Goal: Information Seeking & Learning: Learn about a topic

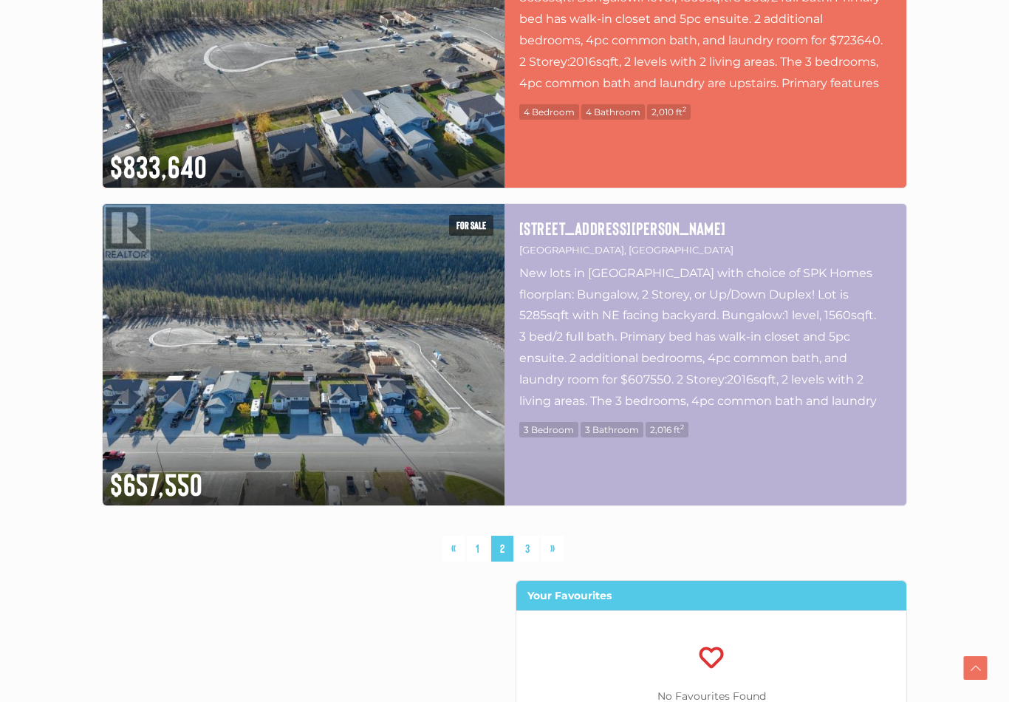
scroll to position [7645, 0]
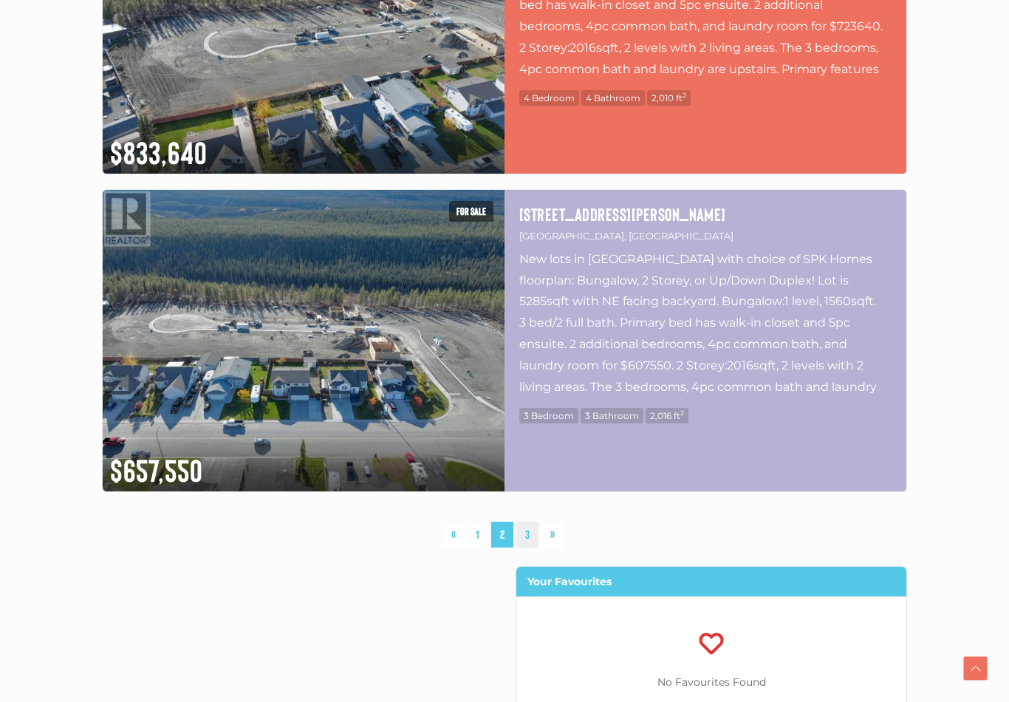
click at [535, 539] on link "3" at bounding box center [527, 535] width 22 height 26
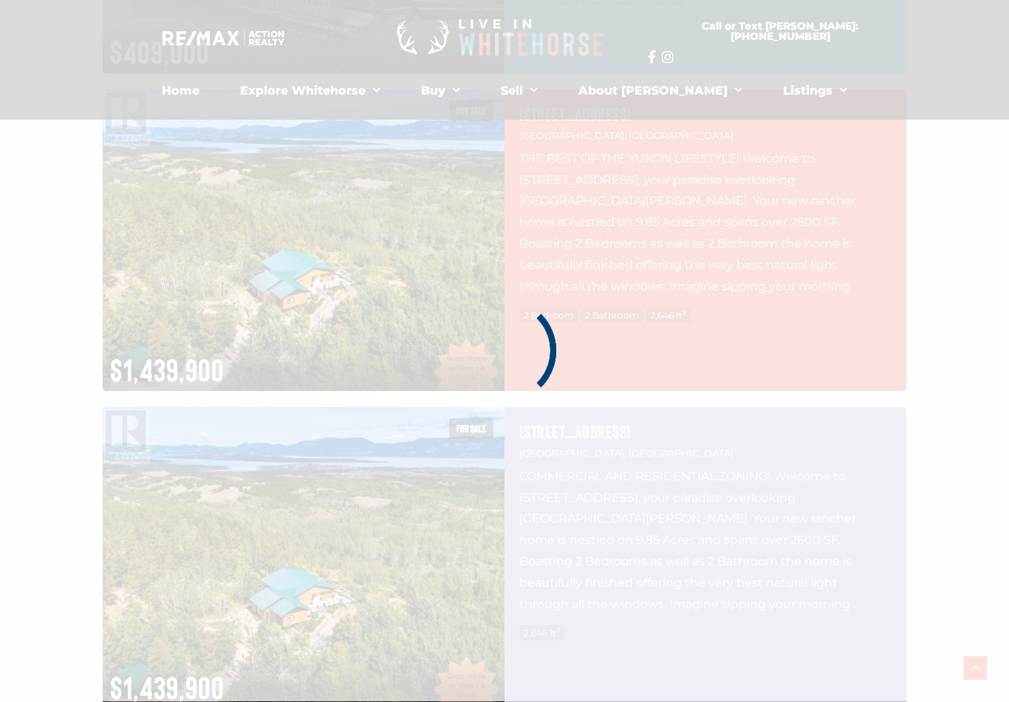
scroll to position [343, 0]
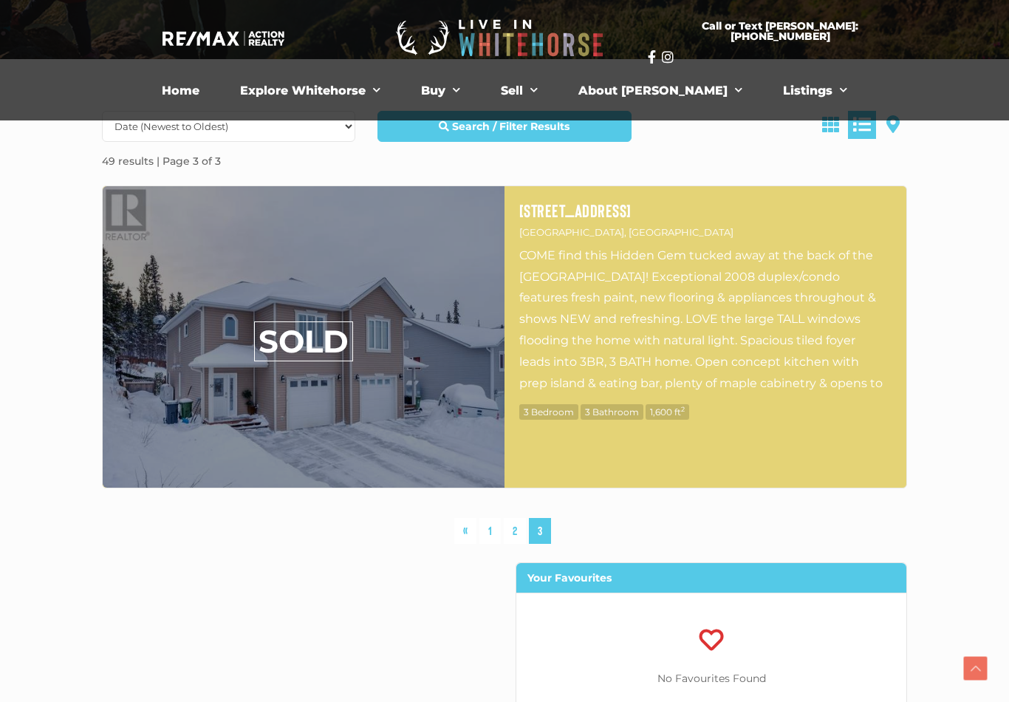
scroll to position [1102, 0]
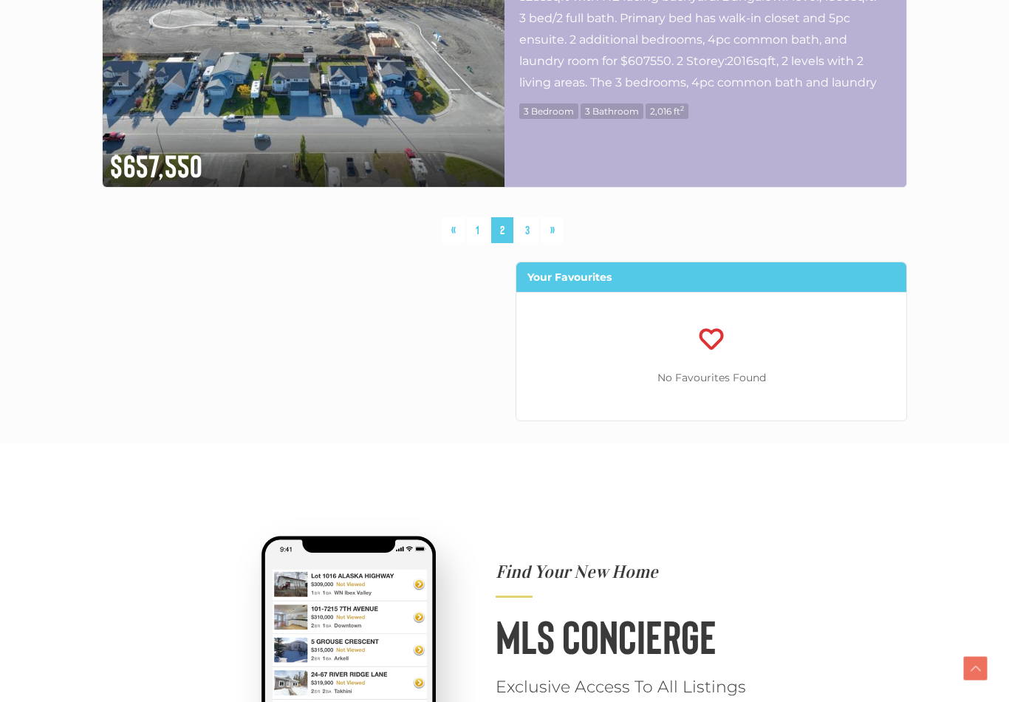
scroll to position [7961, 0]
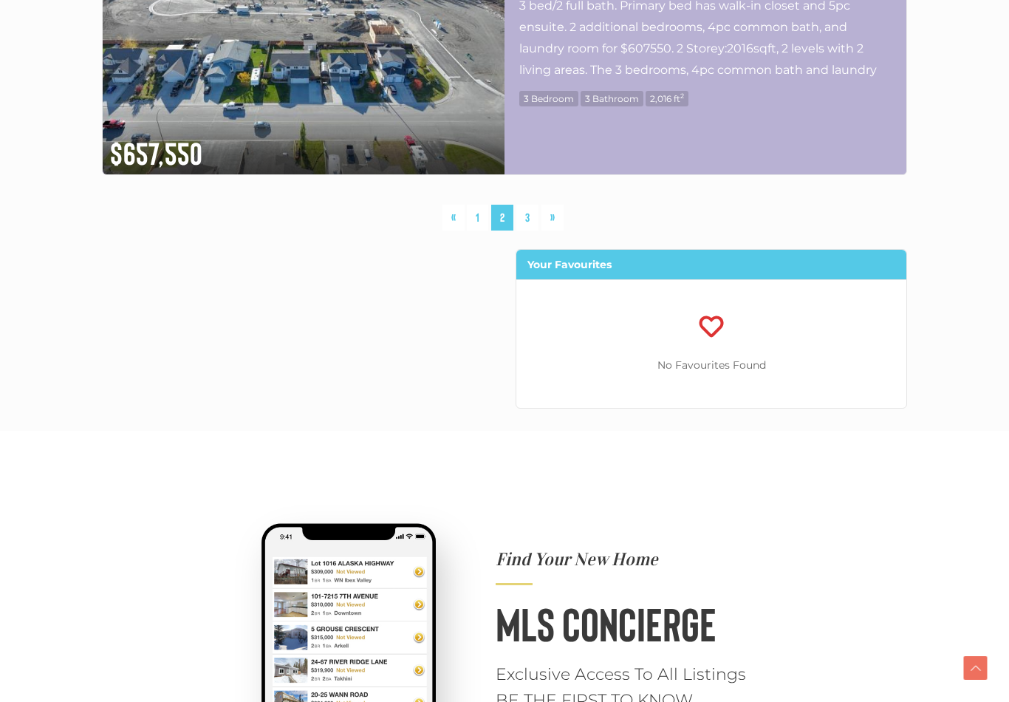
click at [500, 214] on span "2" at bounding box center [502, 218] width 22 height 26
click at [497, 215] on span "2" at bounding box center [502, 218] width 22 height 26
click at [476, 222] on link "1" at bounding box center [477, 218] width 21 height 26
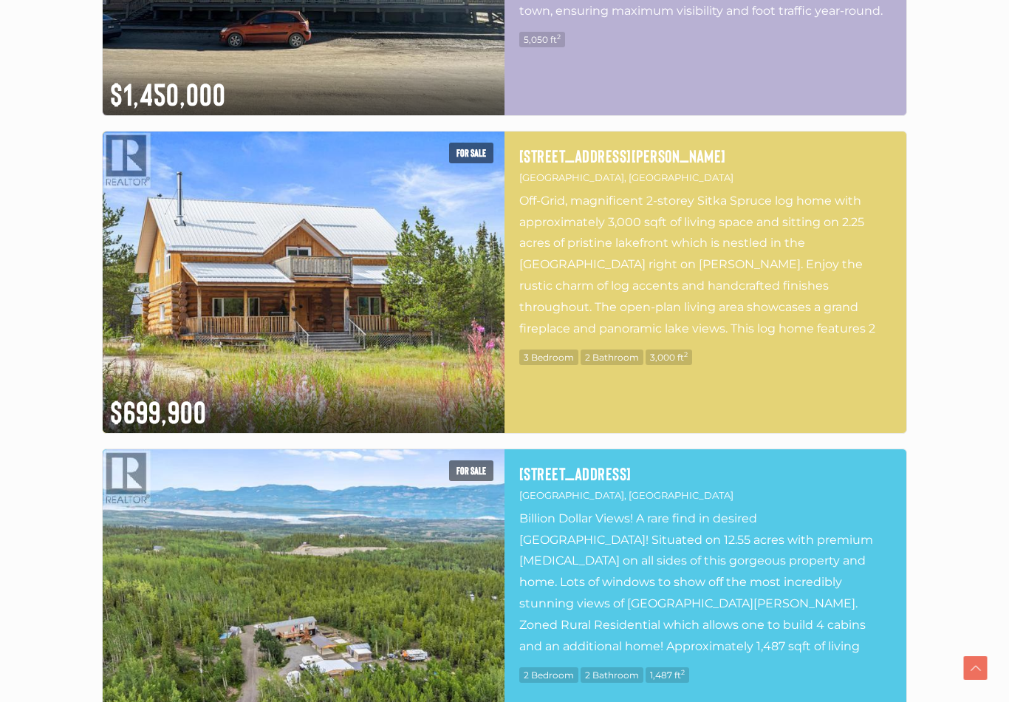
scroll to position [2939, 0]
click at [811, 288] on p "Off-Grid, magnificent 2-storey Sitka Spruce log home with approximately 3,000 s…" at bounding box center [705, 265] width 372 height 148
click at [807, 293] on p "Off-Grid, magnificent 2-storey Sitka Spruce log home with approximately 3,000 s…" at bounding box center [705, 265] width 372 height 148
click at [348, 362] on img at bounding box center [304, 281] width 402 height 301
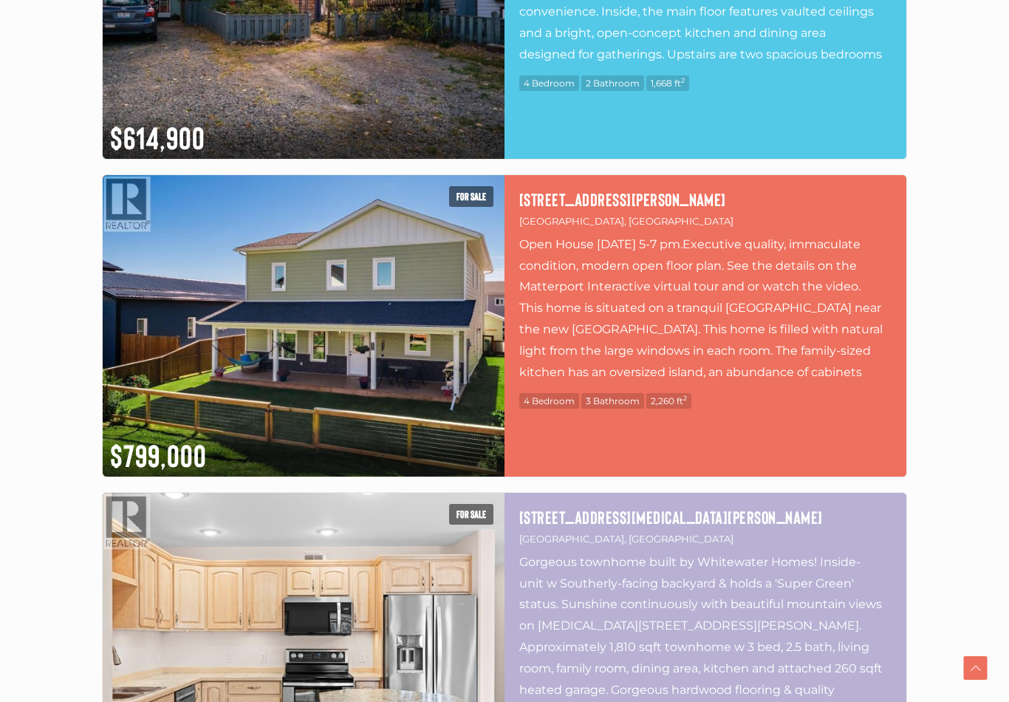
scroll to position [4802, 0]
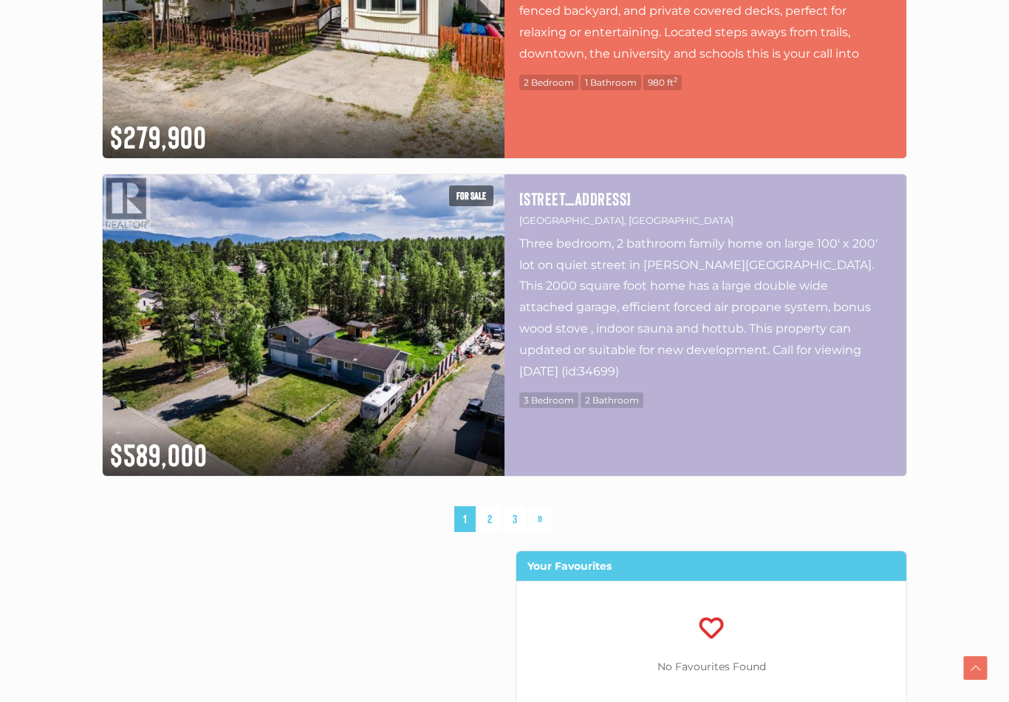
scroll to position [7962, 0]
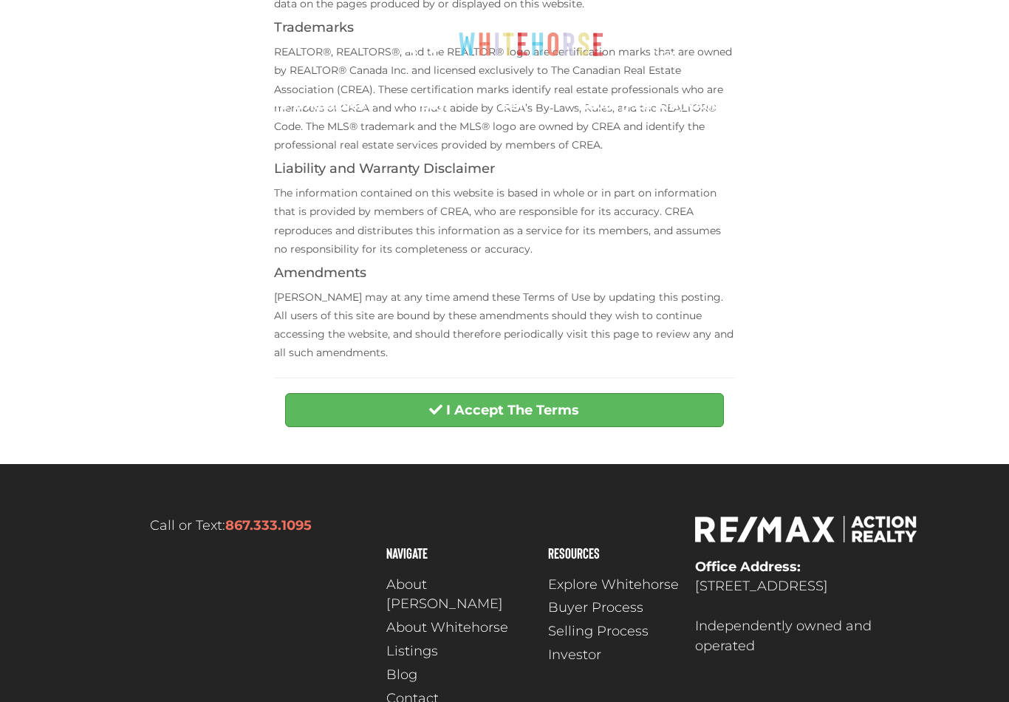
scroll to position [549, 0]
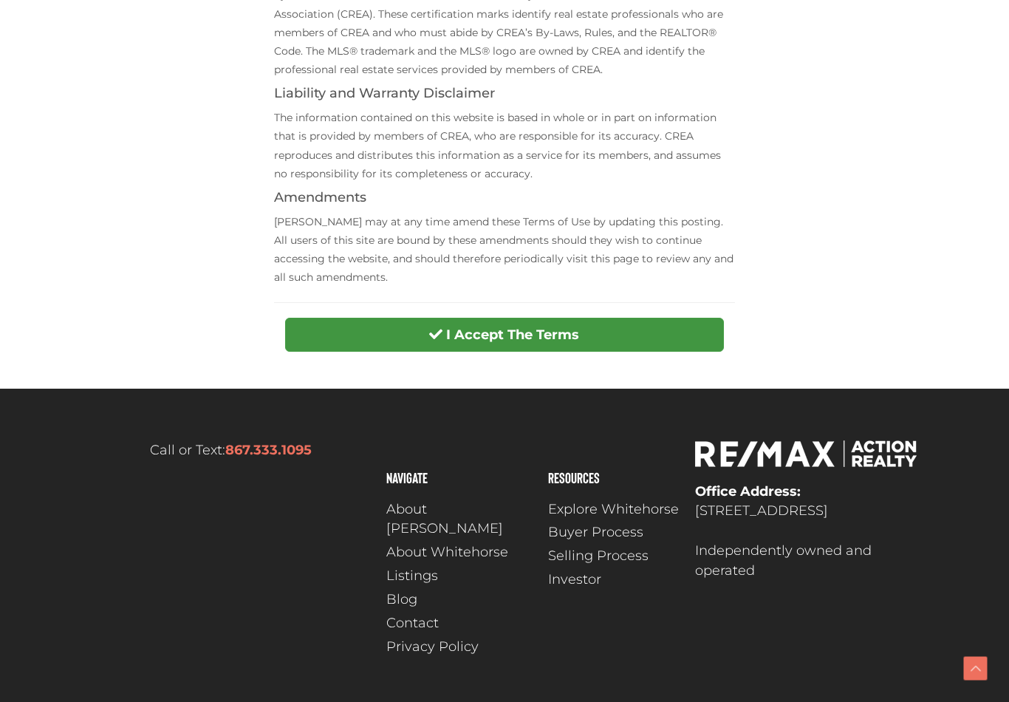
click at [517, 327] on strong "I Accept The Terms" at bounding box center [512, 335] width 133 height 16
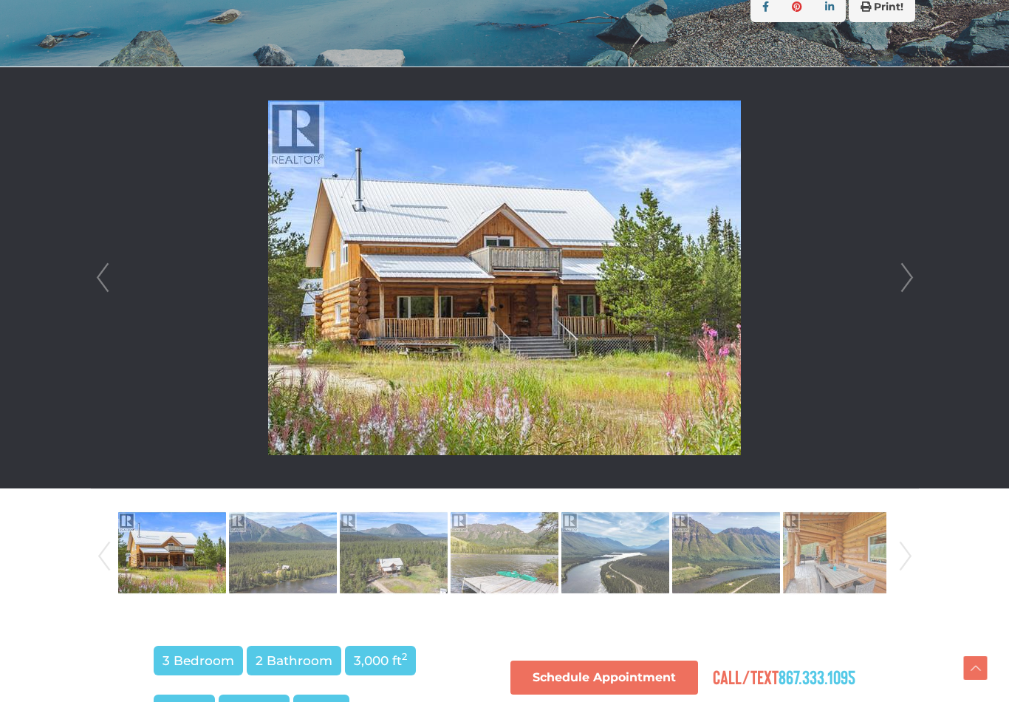
scroll to position [358, 0]
click at [901, 281] on link "Next" at bounding box center [907, 277] width 22 height 421
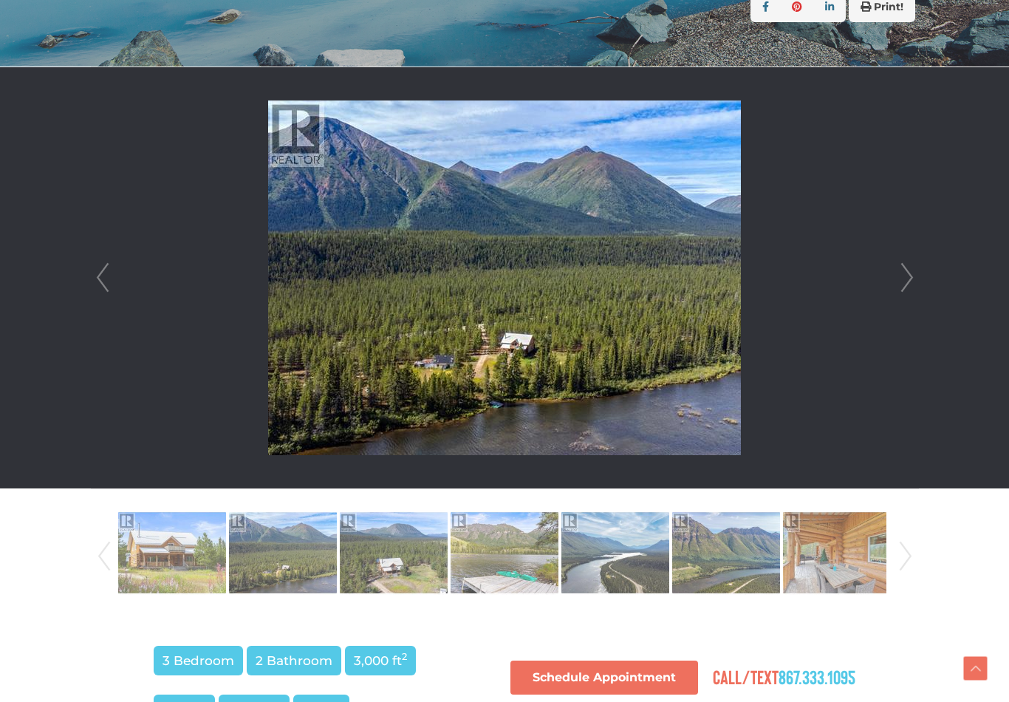
click at [900, 281] on link "Next" at bounding box center [907, 277] width 22 height 421
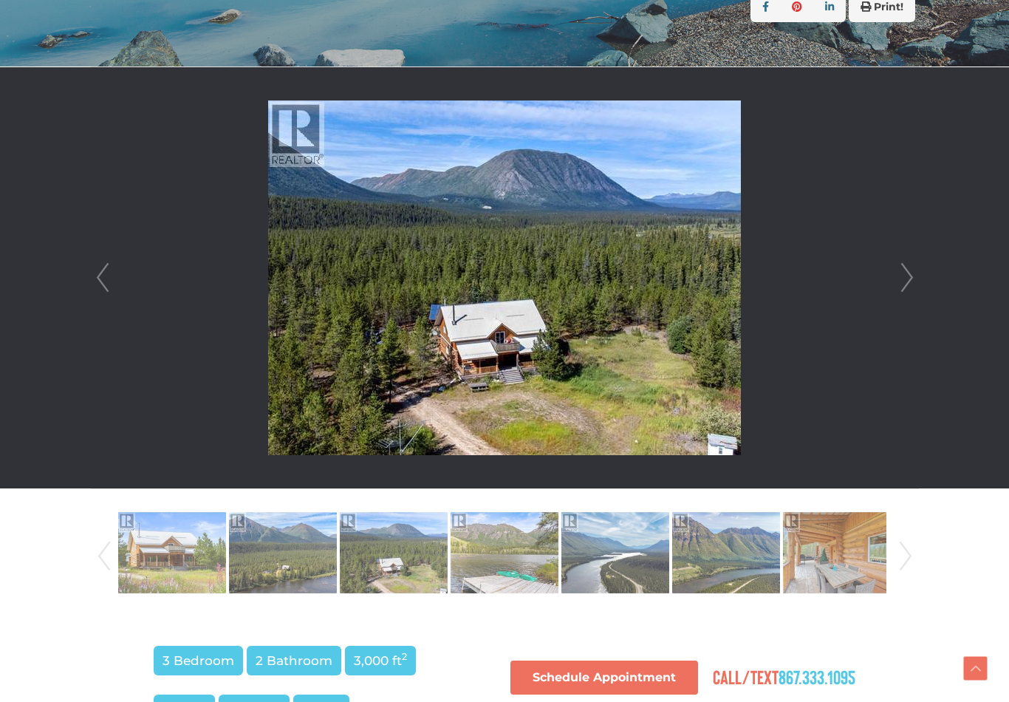
click at [906, 280] on link "Next" at bounding box center [907, 277] width 22 height 421
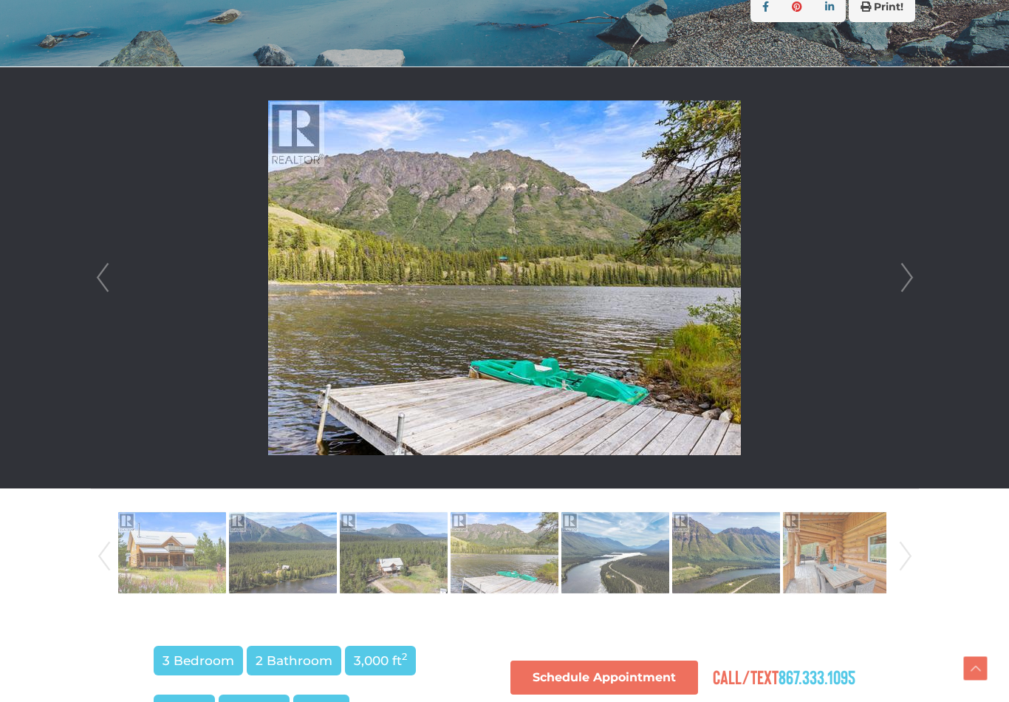
click at [905, 283] on link "Next" at bounding box center [907, 277] width 22 height 421
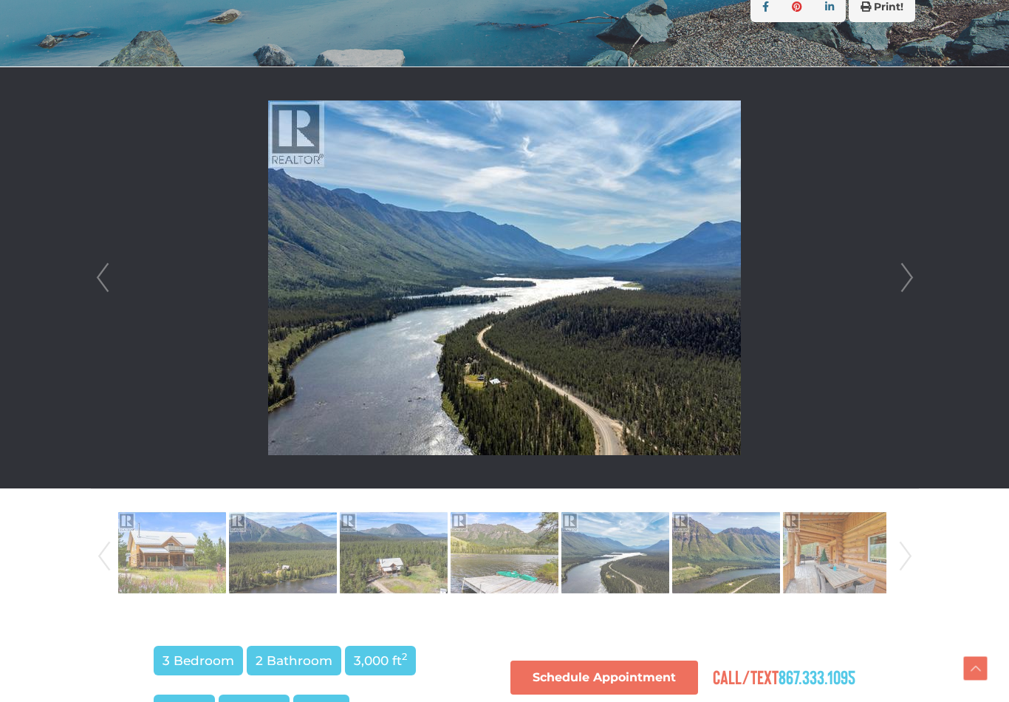
click at [904, 286] on link "Next" at bounding box center [907, 277] width 22 height 421
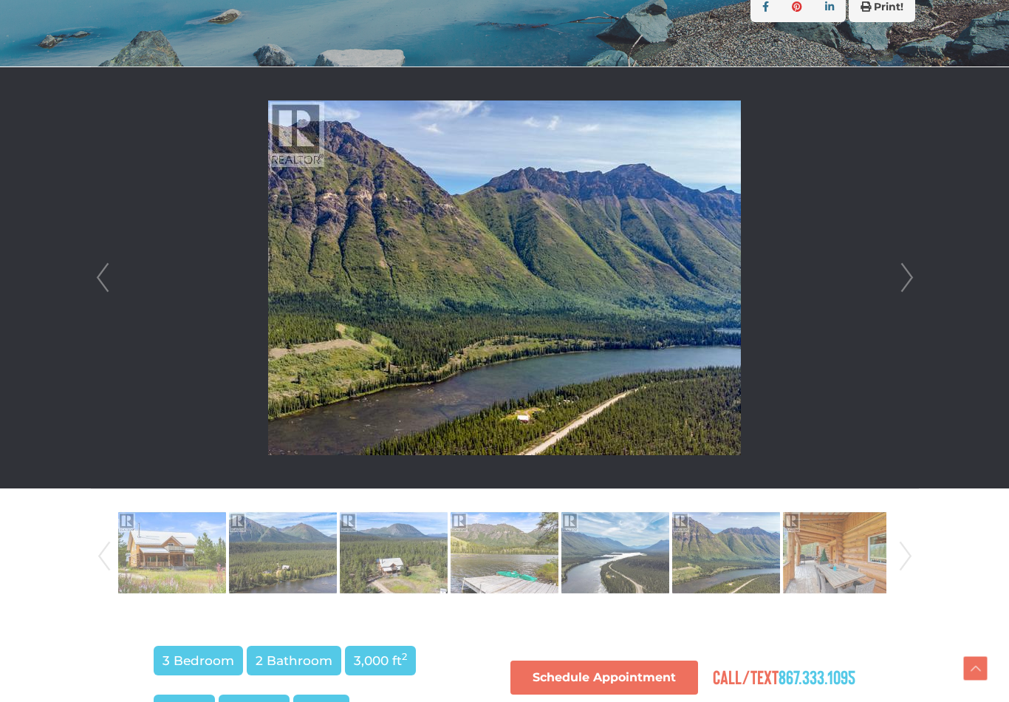
click at [897, 289] on link "Next" at bounding box center [907, 277] width 22 height 421
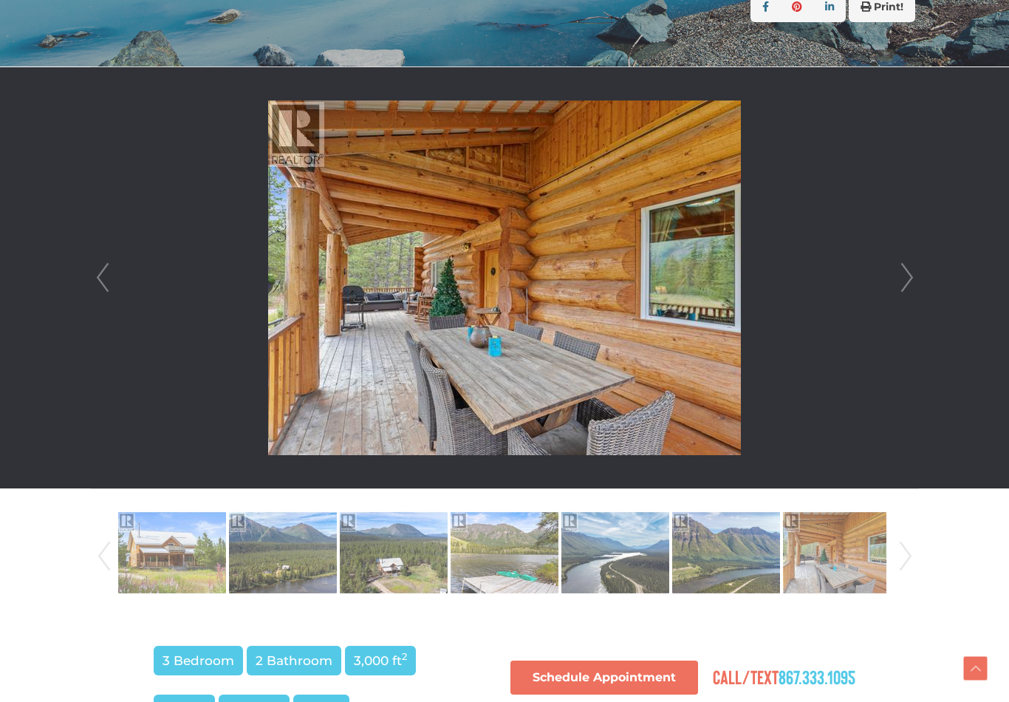
click at [902, 286] on link "Next" at bounding box center [907, 277] width 22 height 421
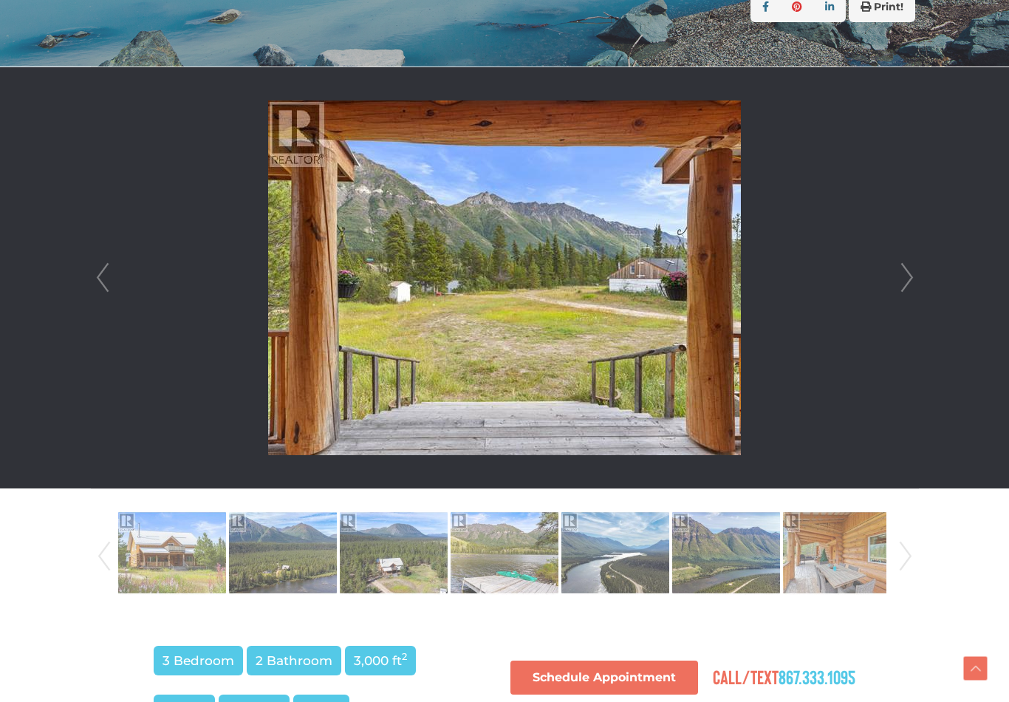
click at [908, 286] on link "Next" at bounding box center [907, 277] width 22 height 421
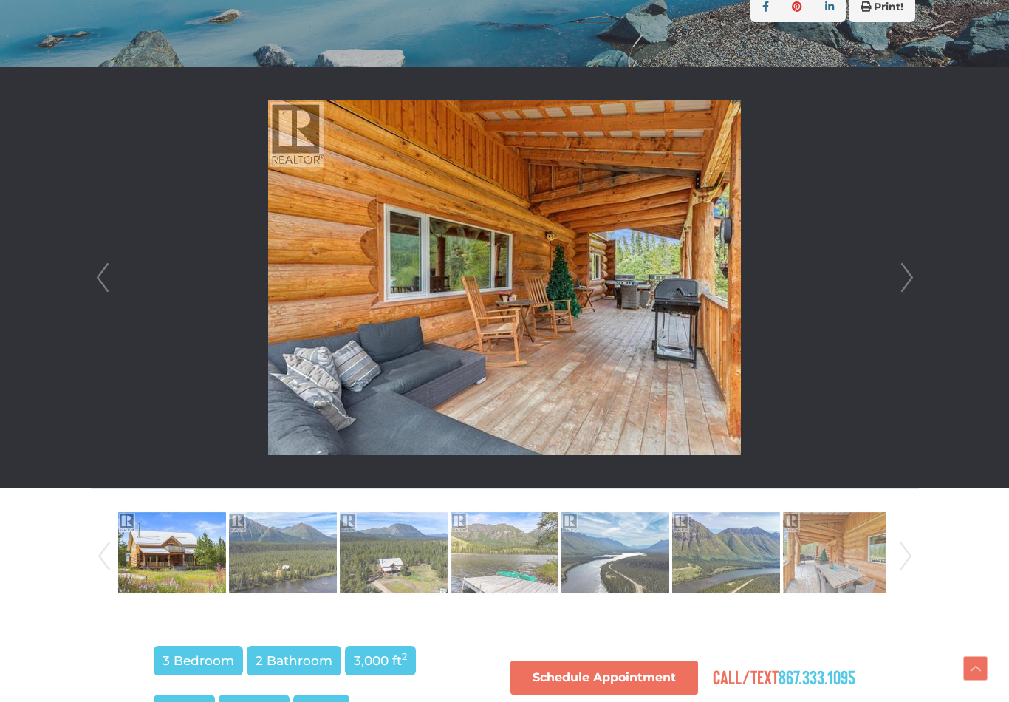
click at [904, 288] on link "Next" at bounding box center [907, 277] width 22 height 421
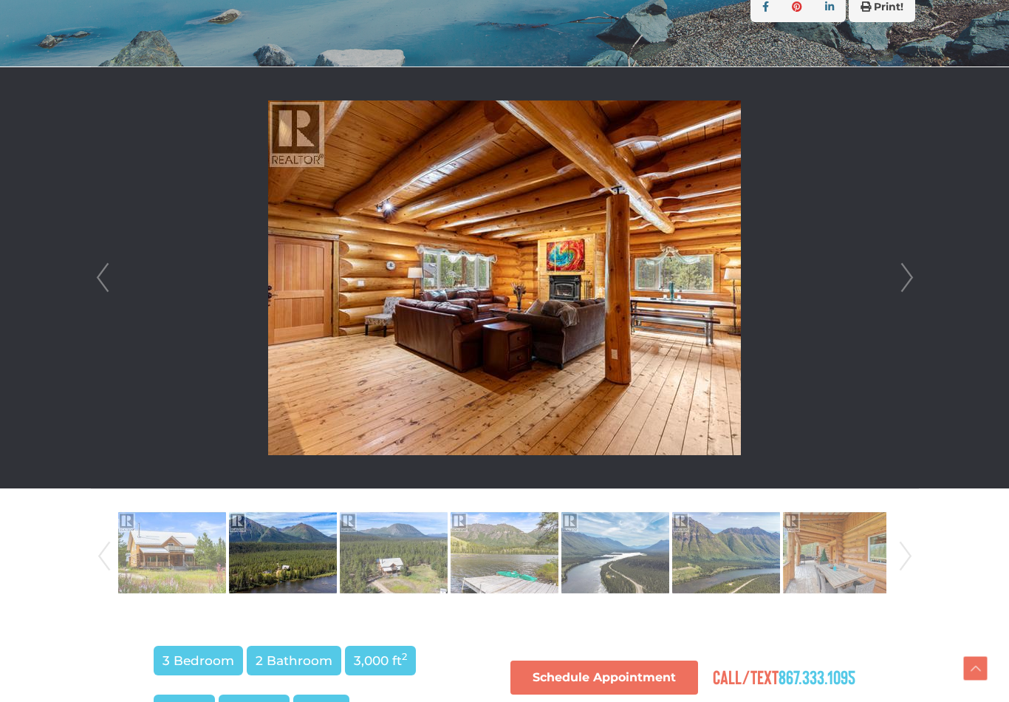
click at [910, 281] on link "Next" at bounding box center [907, 277] width 22 height 421
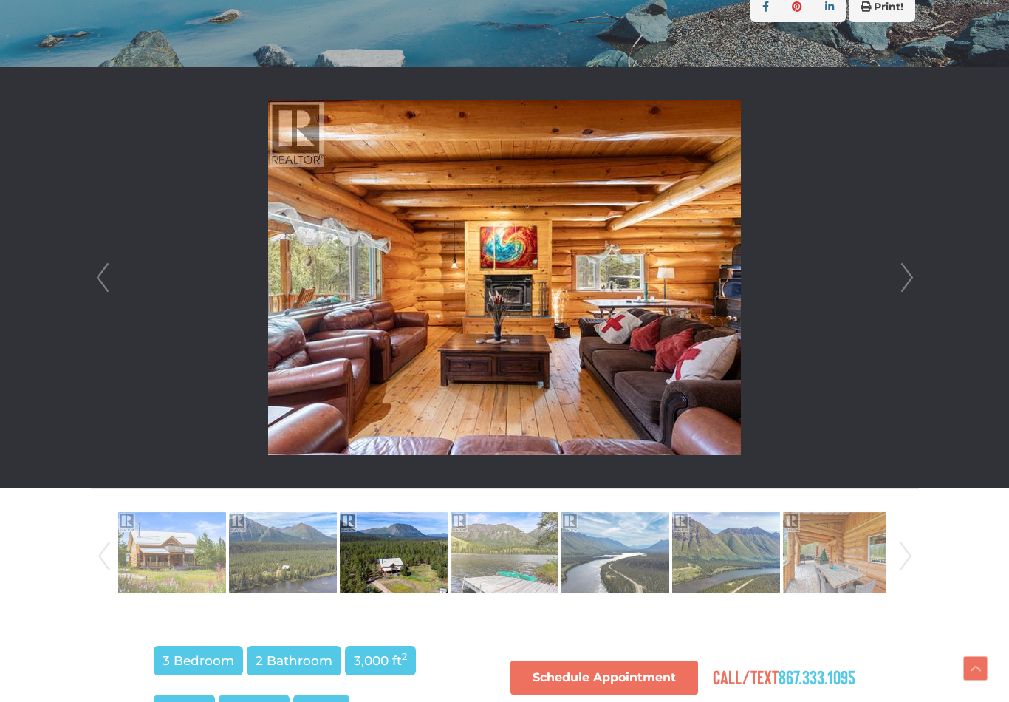
click at [910, 284] on link "Next" at bounding box center [907, 277] width 22 height 421
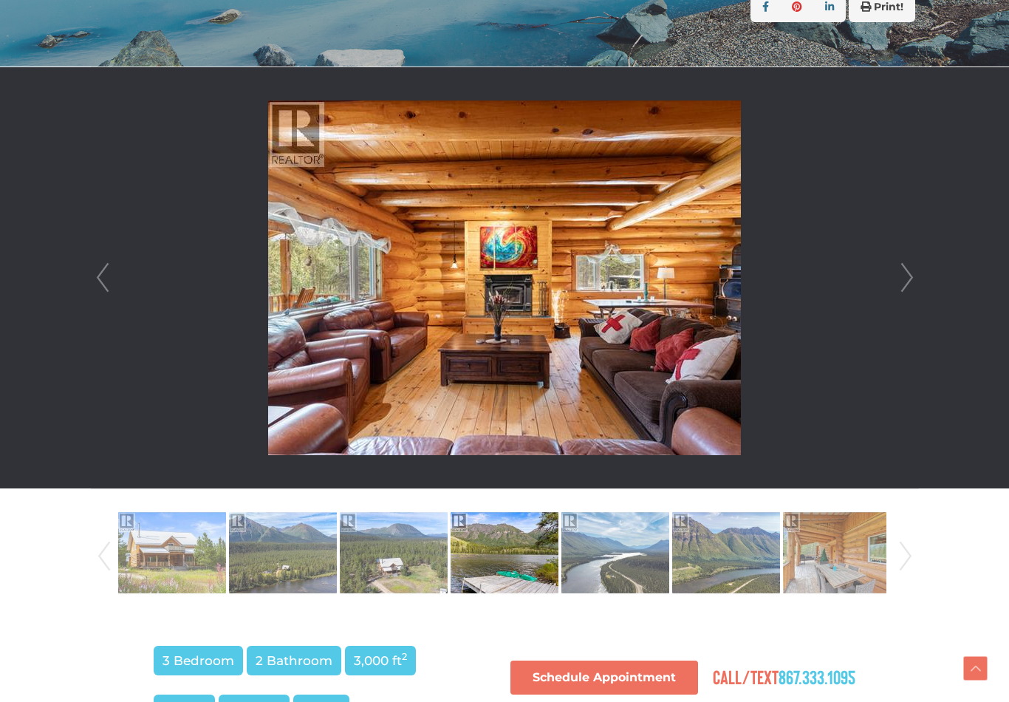
click at [906, 284] on link "Next" at bounding box center [907, 277] width 22 height 421
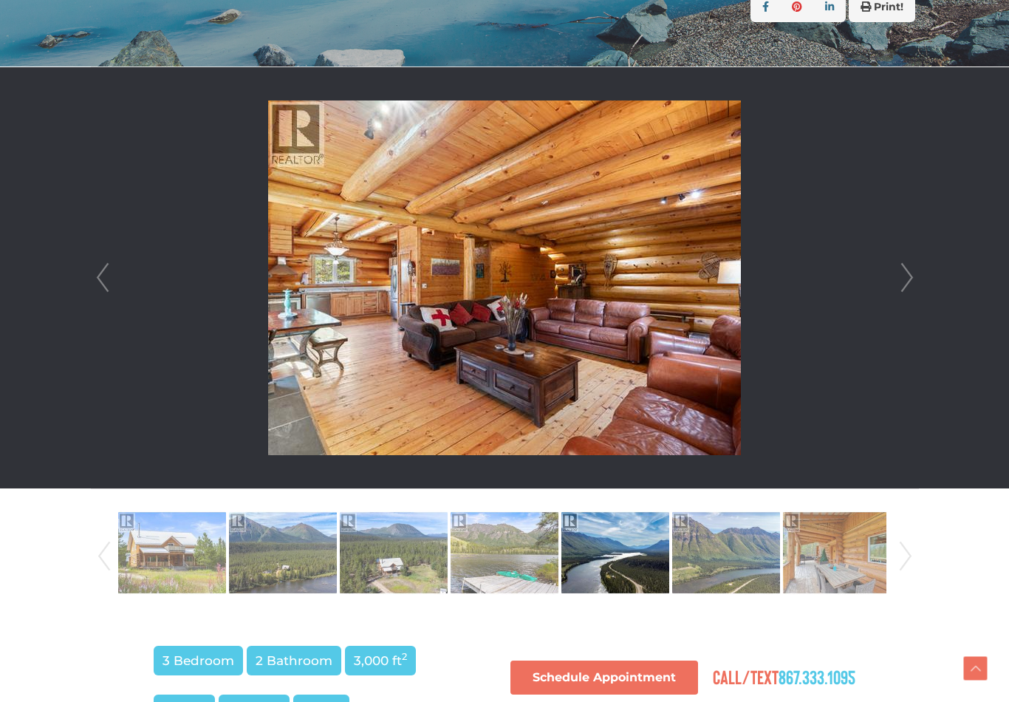
click at [908, 283] on link "Next" at bounding box center [907, 277] width 22 height 421
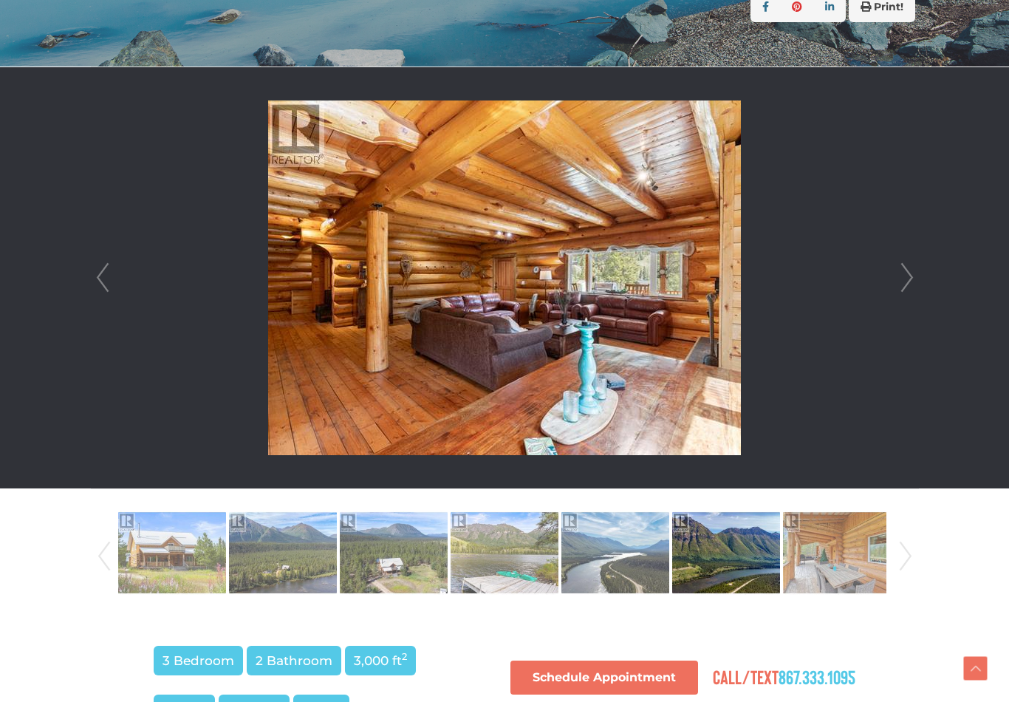
click at [908, 282] on link "Next" at bounding box center [907, 277] width 22 height 421
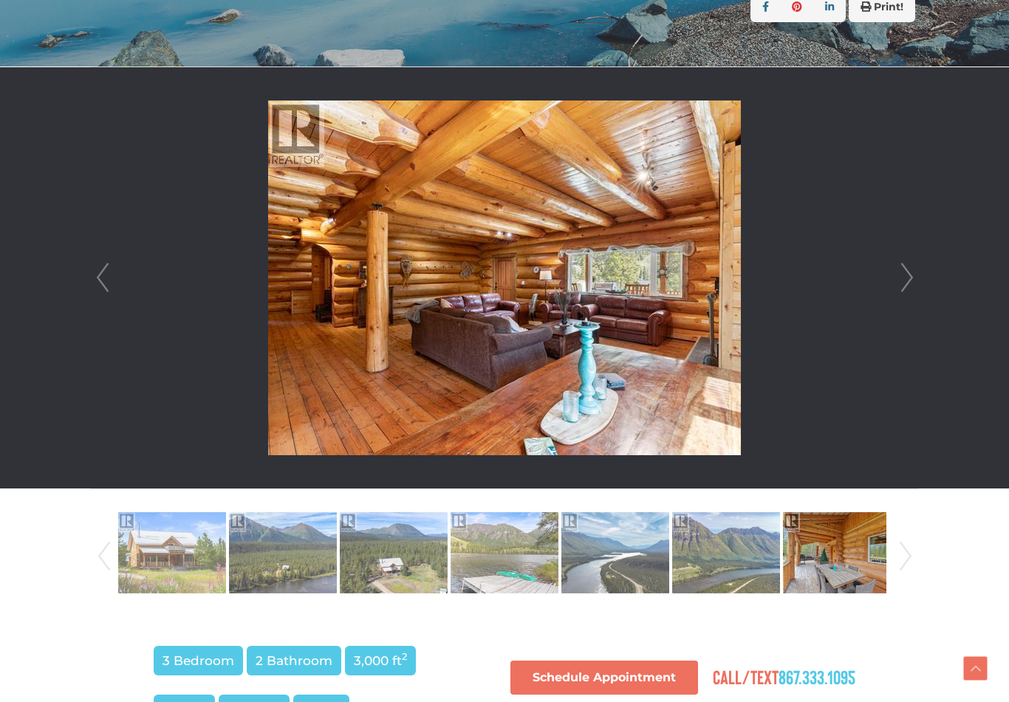
click at [909, 282] on link "Next" at bounding box center [907, 277] width 22 height 421
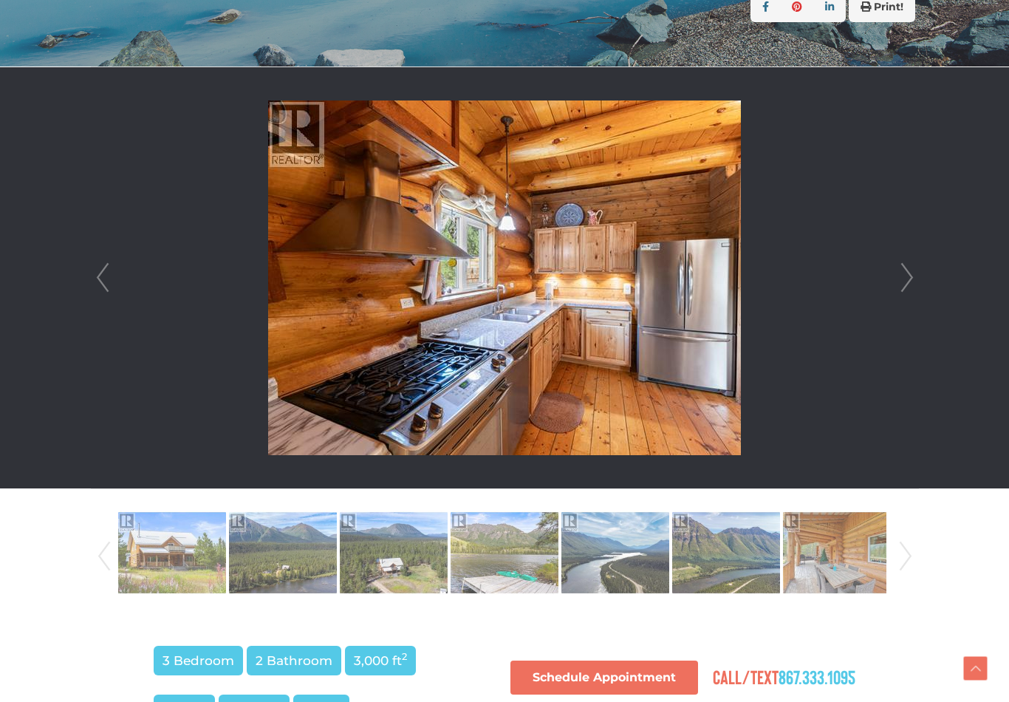
click at [904, 282] on link "Next" at bounding box center [907, 277] width 22 height 421
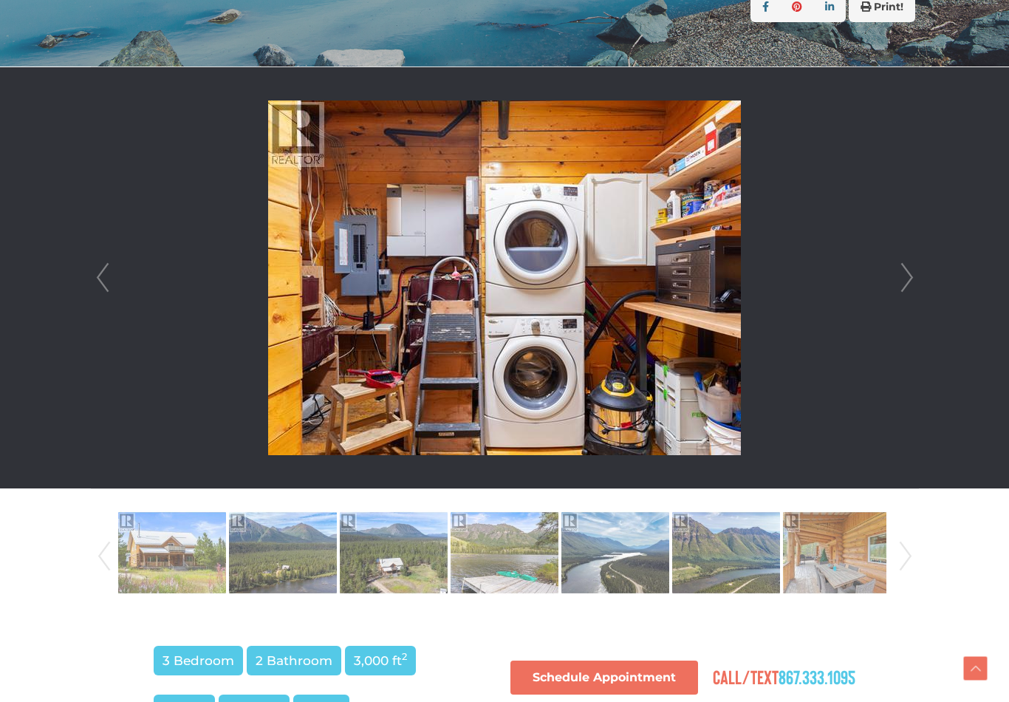
click at [913, 285] on link "Next" at bounding box center [907, 277] width 22 height 421
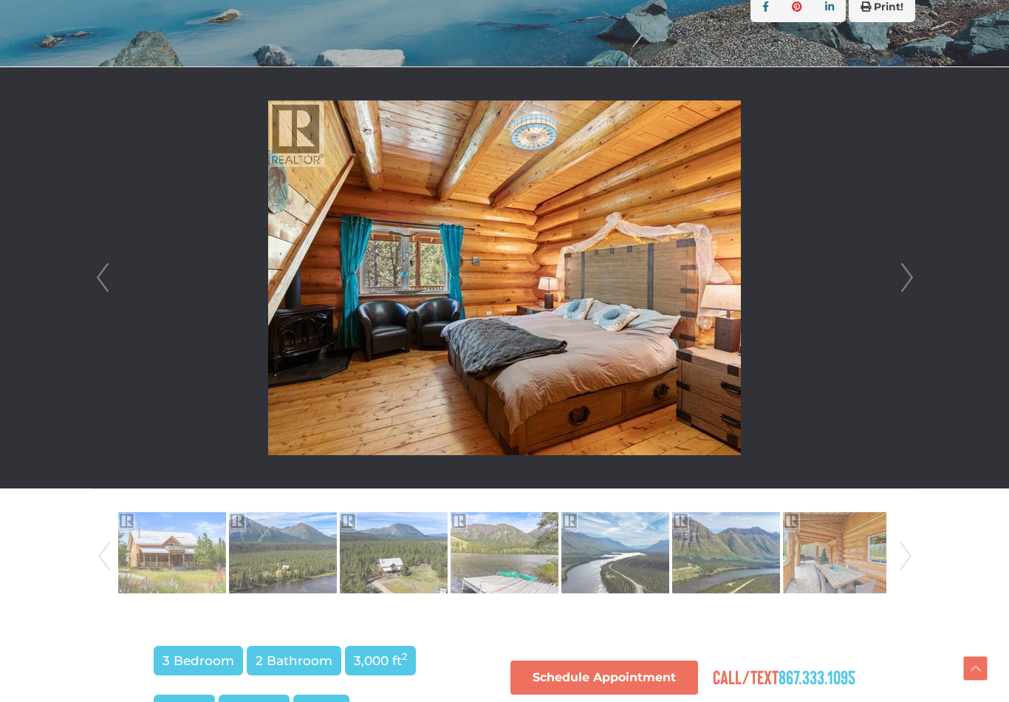
click at [905, 288] on link "Next" at bounding box center [907, 277] width 22 height 421
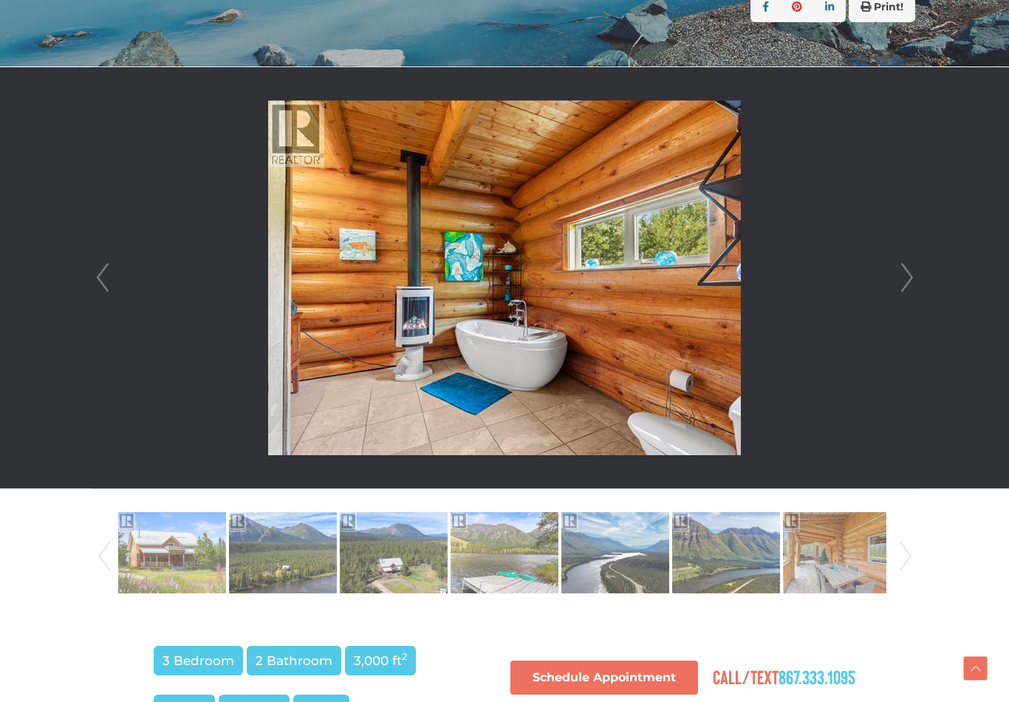
click at [905, 286] on link "Next" at bounding box center [907, 277] width 22 height 421
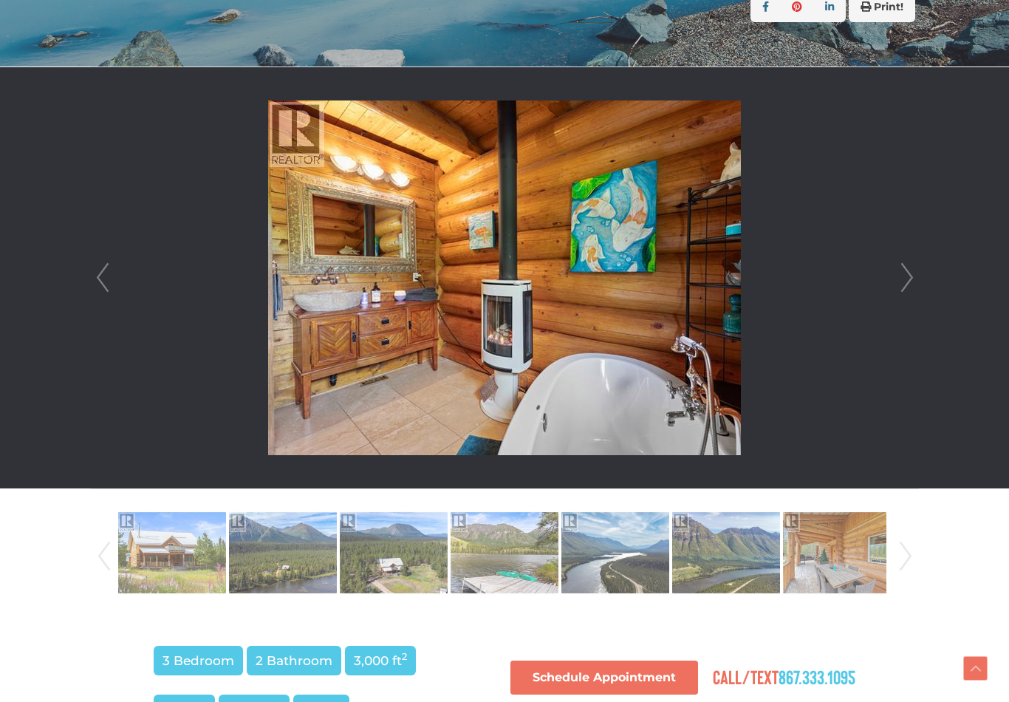
click at [906, 284] on link "Next" at bounding box center [907, 277] width 22 height 421
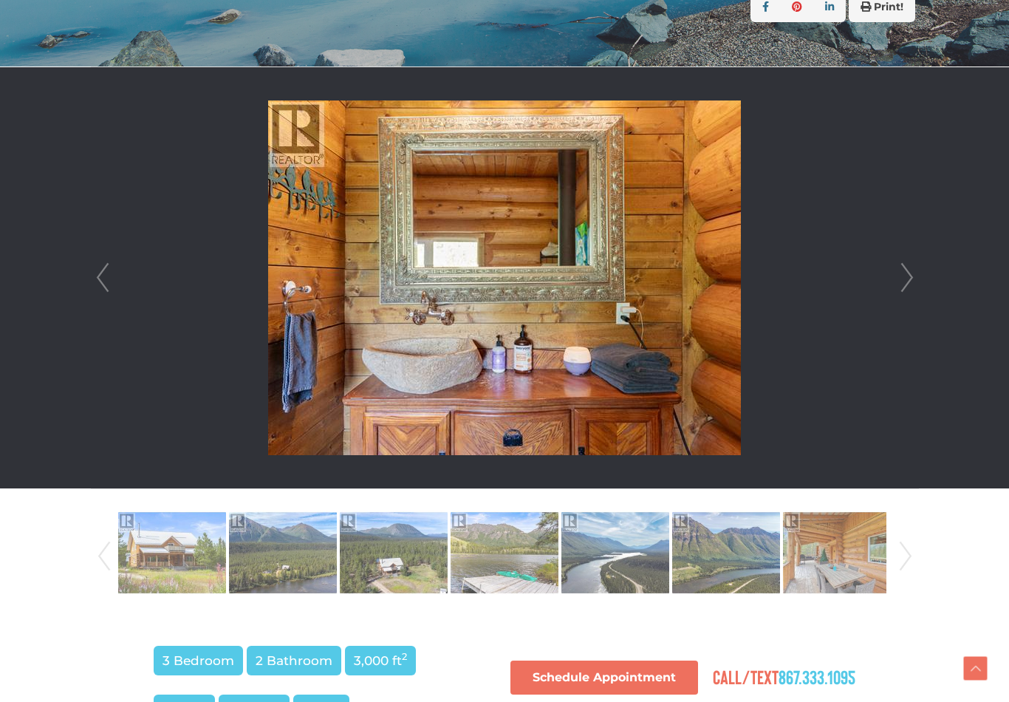
click at [906, 277] on link "Next" at bounding box center [907, 277] width 22 height 421
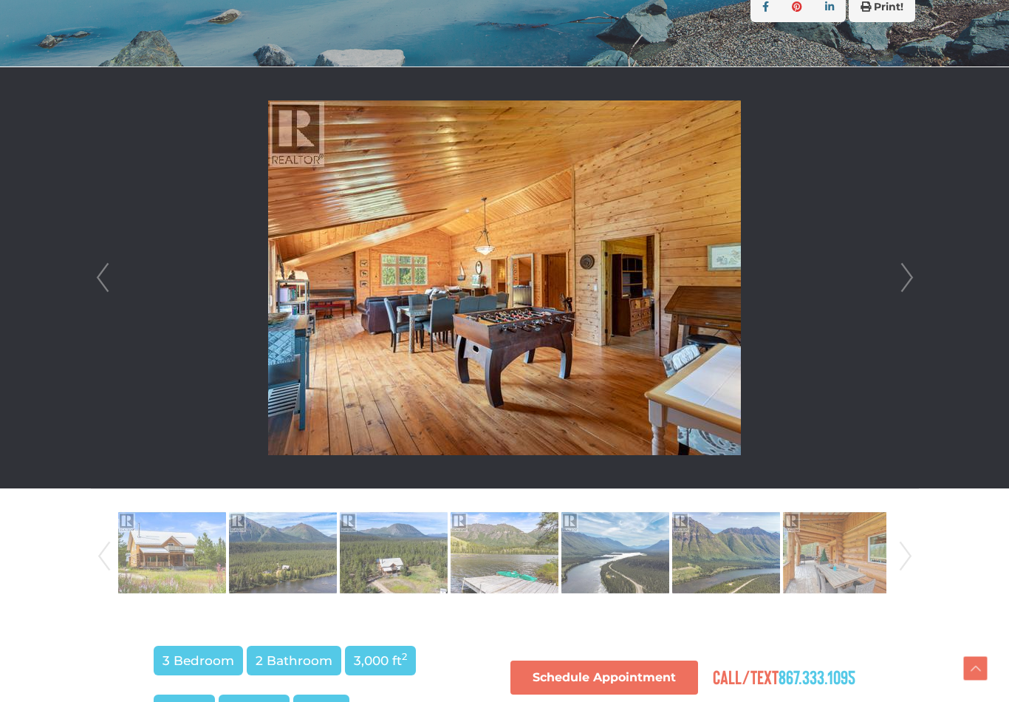
click at [908, 277] on link "Next" at bounding box center [907, 277] width 22 height 421
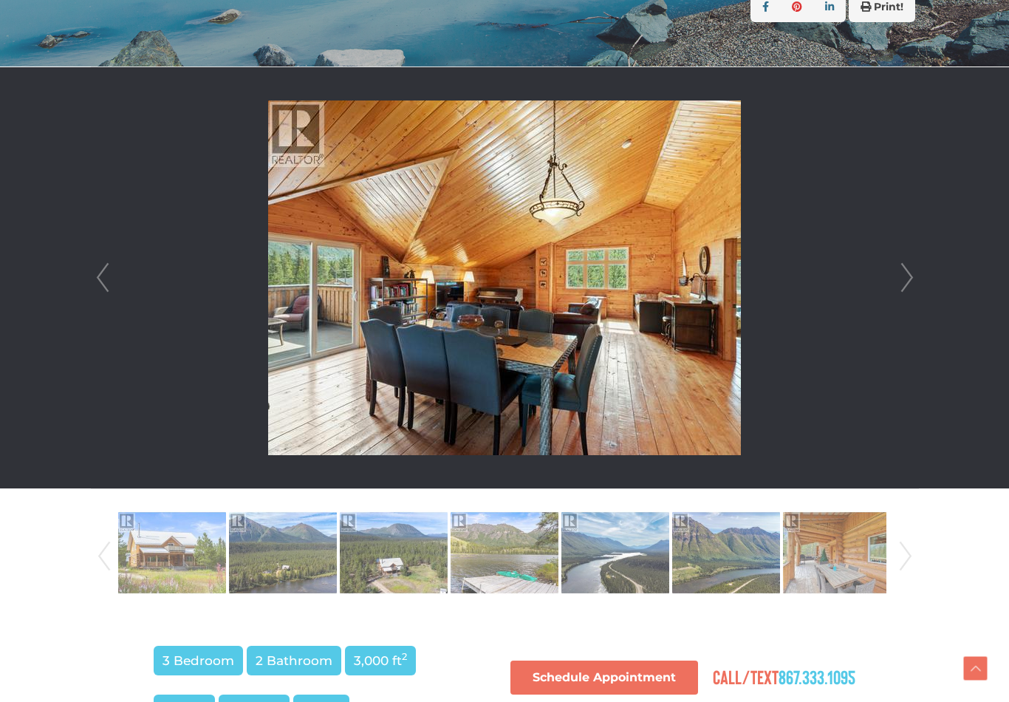
click at [906, 281] on link "Next" at bounding box center [907, 277] width 22 height 421
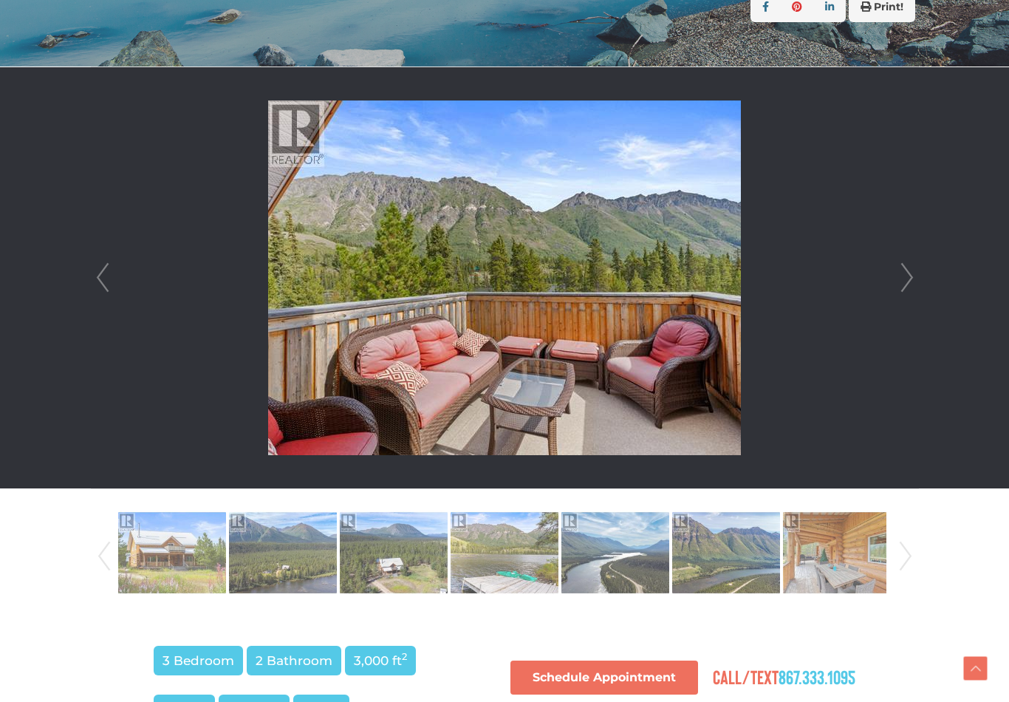
click at [903, 278] on link "Next" at bounding box center [907, 277] width 22 height 421
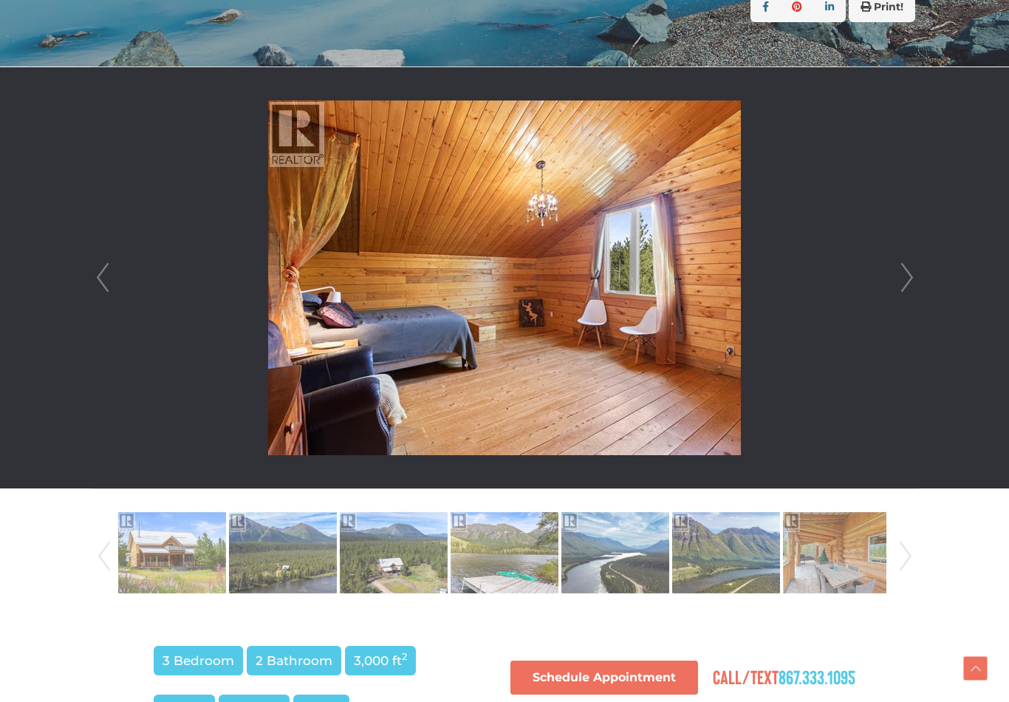
click at [909, 281] on link "Next" at bounding box center [907, 277] width 22 height 421
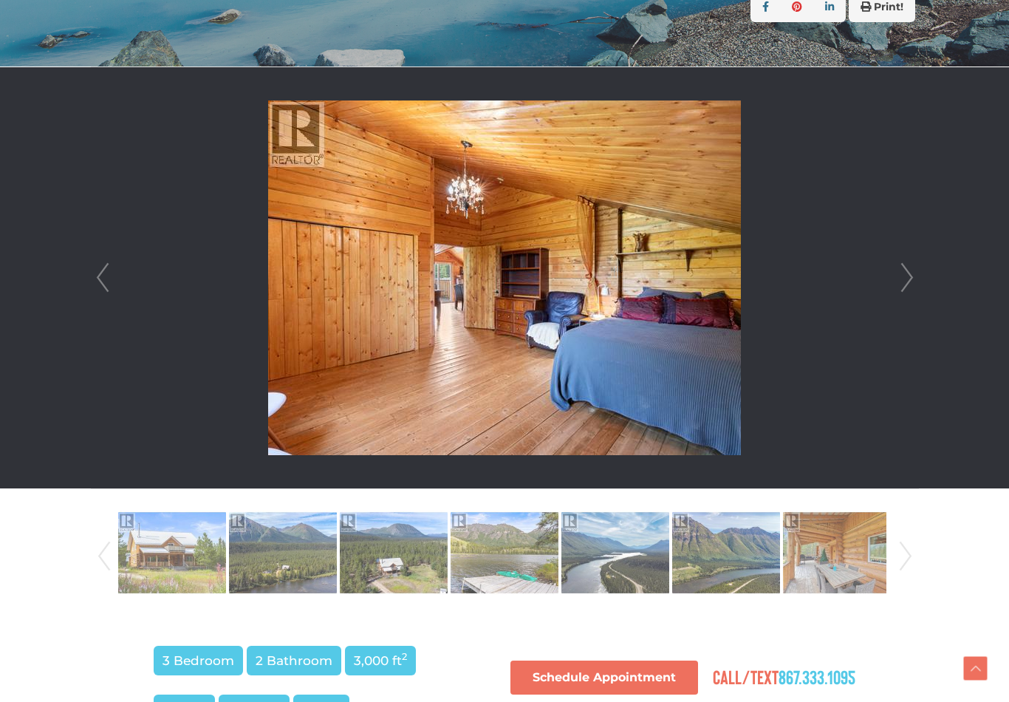
click at [901, 284] on link "Next" at bounding box center [907, 277] width 22 height 421
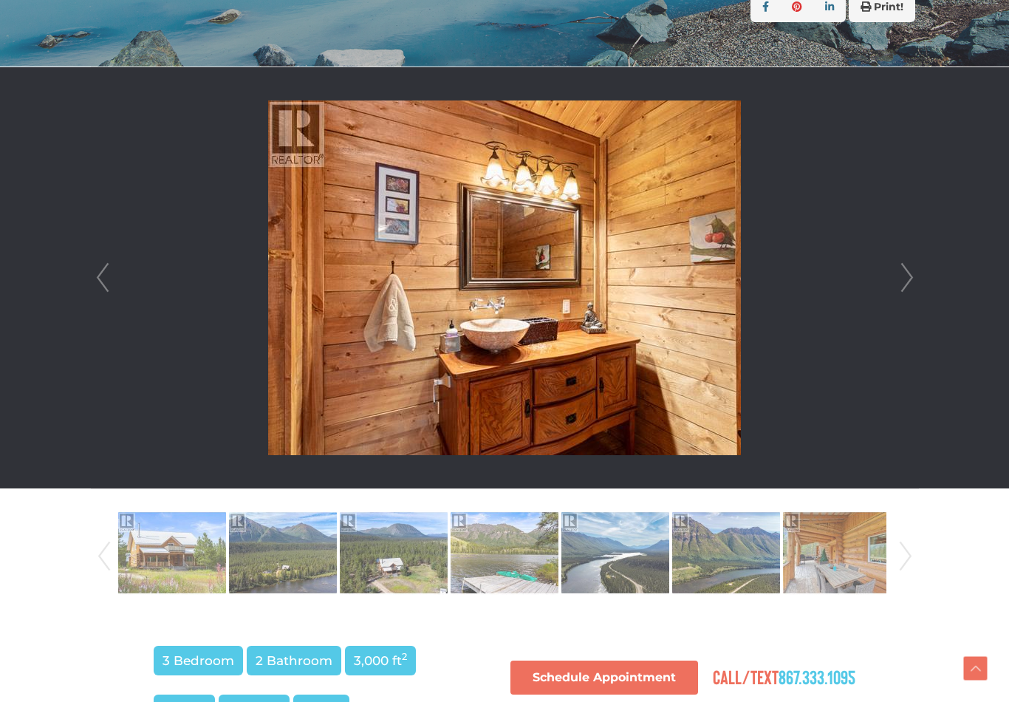
click at [901, 278] on link "Next" at bounding box center [907, 277] width 22 height 421
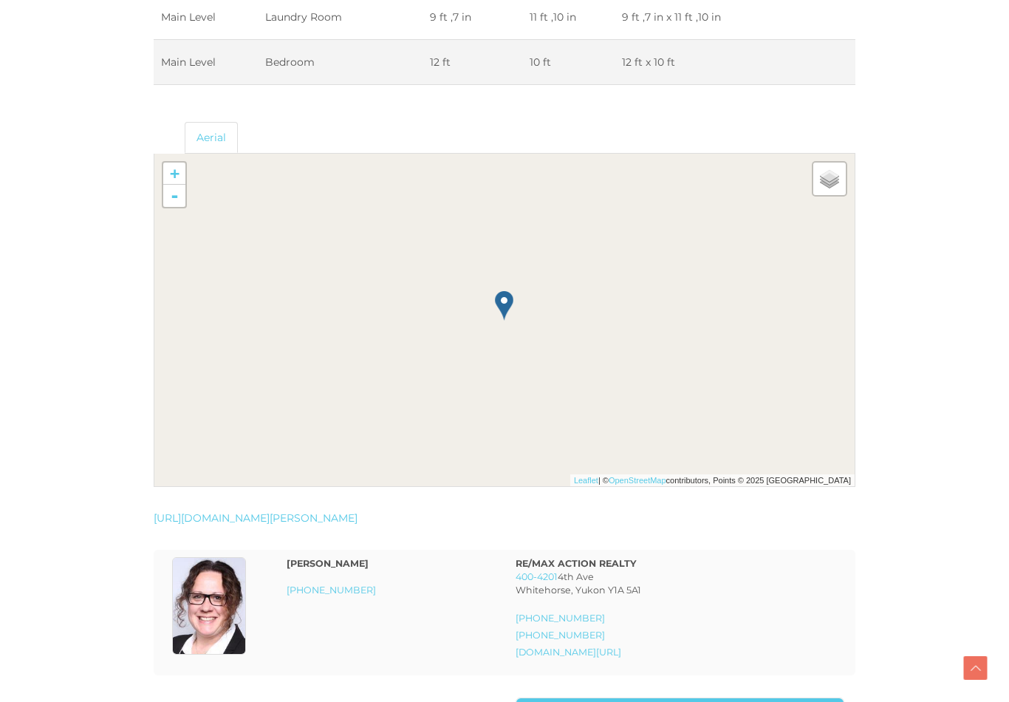
scroll to position [2782, 0]
